Goal: Task Accomplishment & Management: Use online tool/utility

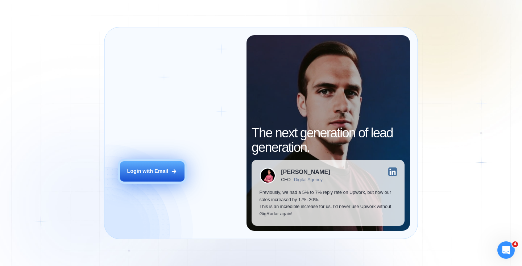
click at [153, 178] on button "Login with Email" at bounding box center [152, 171] width 65 height 20
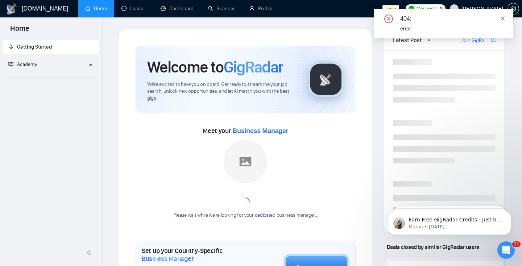
click at [502, 18] on icon "close" at bounding box center [503, 18] width 4 height 4
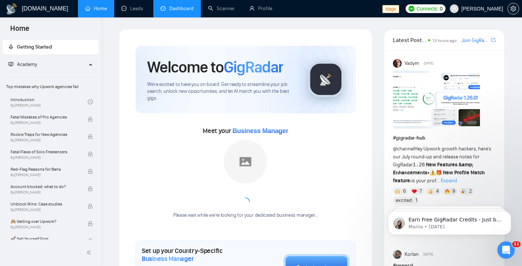
click at [171, 5] on link "Dashboard" at bounding box center [177, 8] width 33 height 6
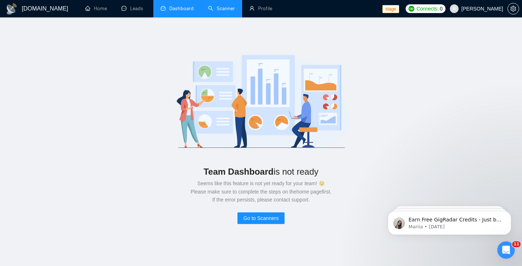
click at [228, 8] on link "Scanner" at bounding box center [221, 8] width 27 height 6
